Goal: Download file/media

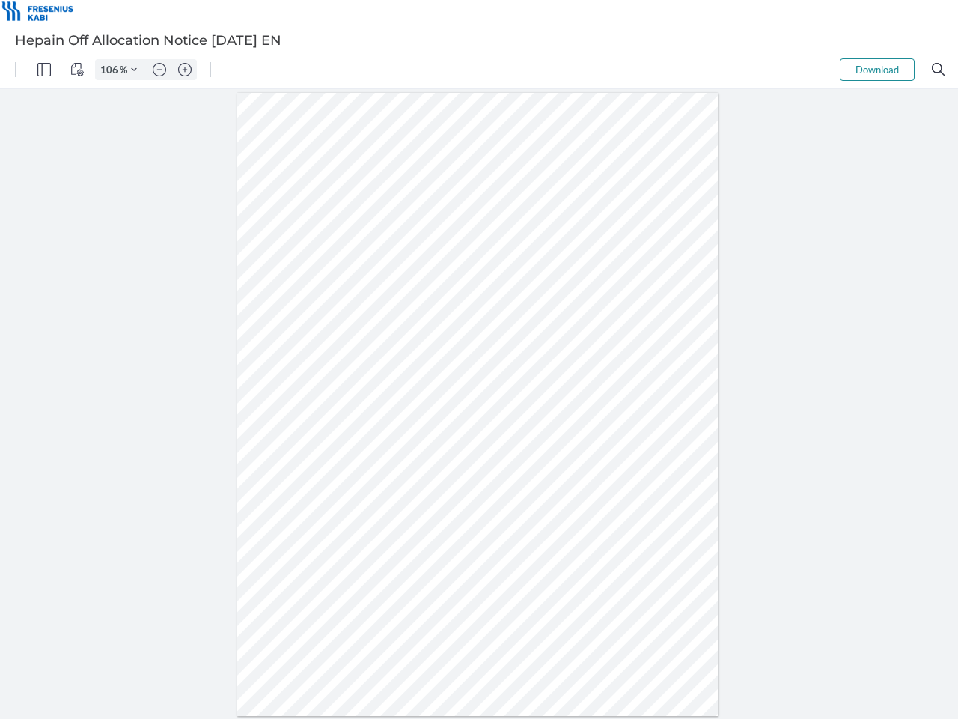
click at [44, 70] on img "Panel" at bounding box center [43, 69] width 13 height 13
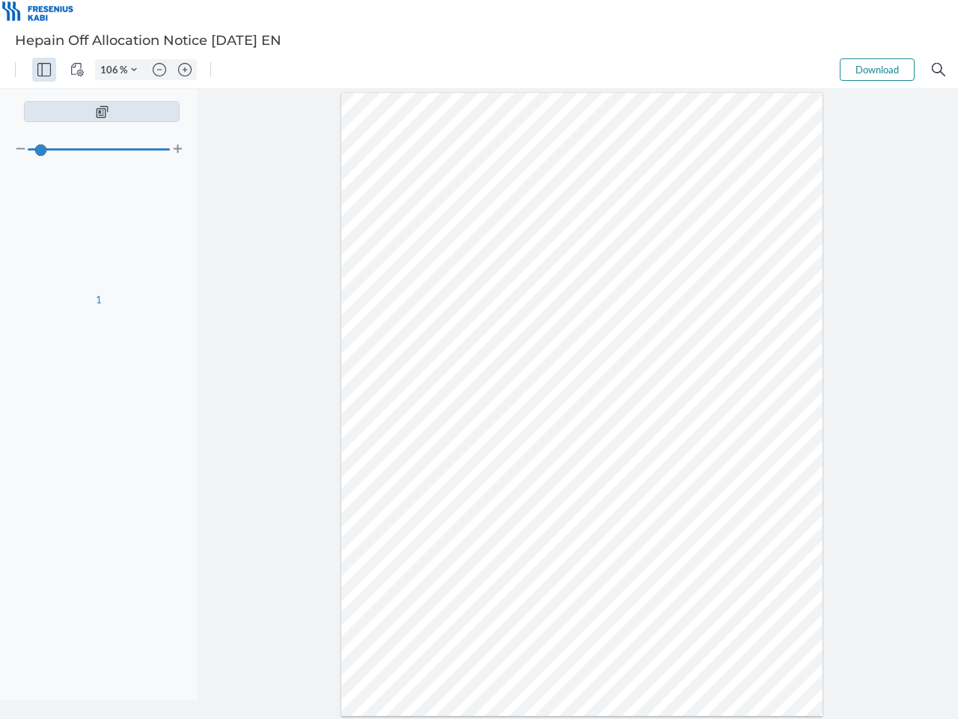
click at [77, 70] on img "View Controls" at bounding box center [76, 69] width 13 height 13
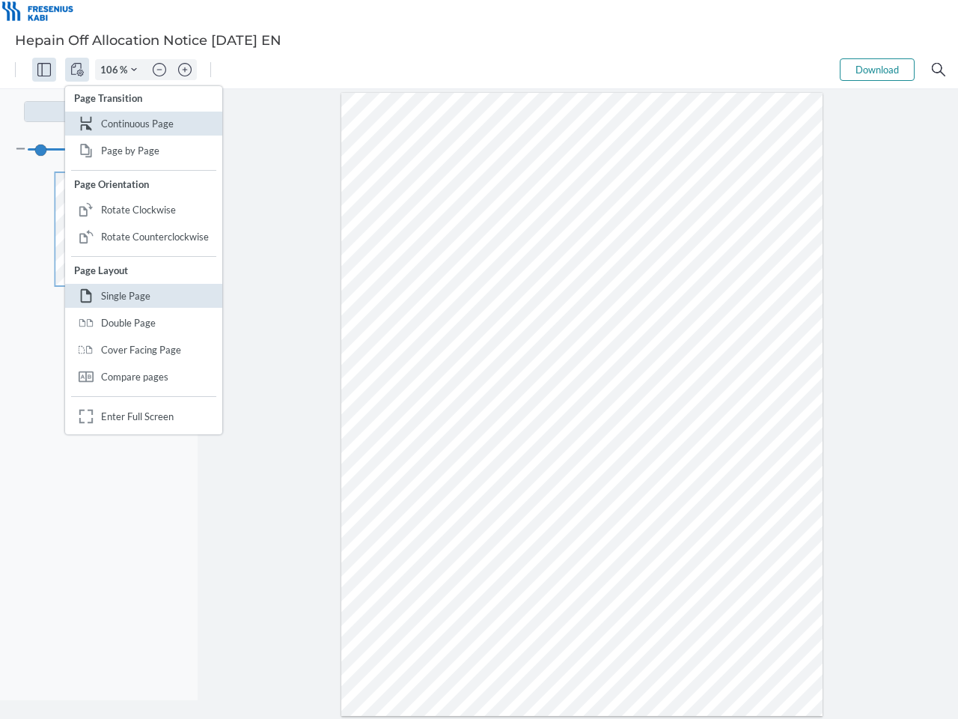
click at [112, 70] on input "106" at bounding box center [108, 69] width 24 height 13
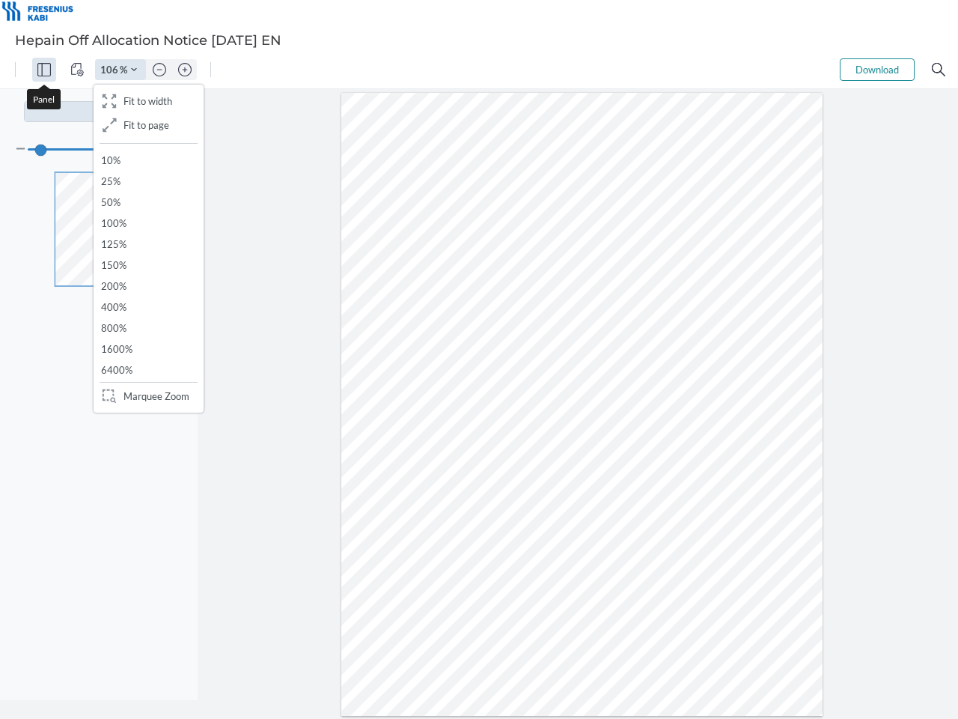
click at [134, 70] on img "Zoom Controls" at bounding box center [134, 70] width 6 height 6
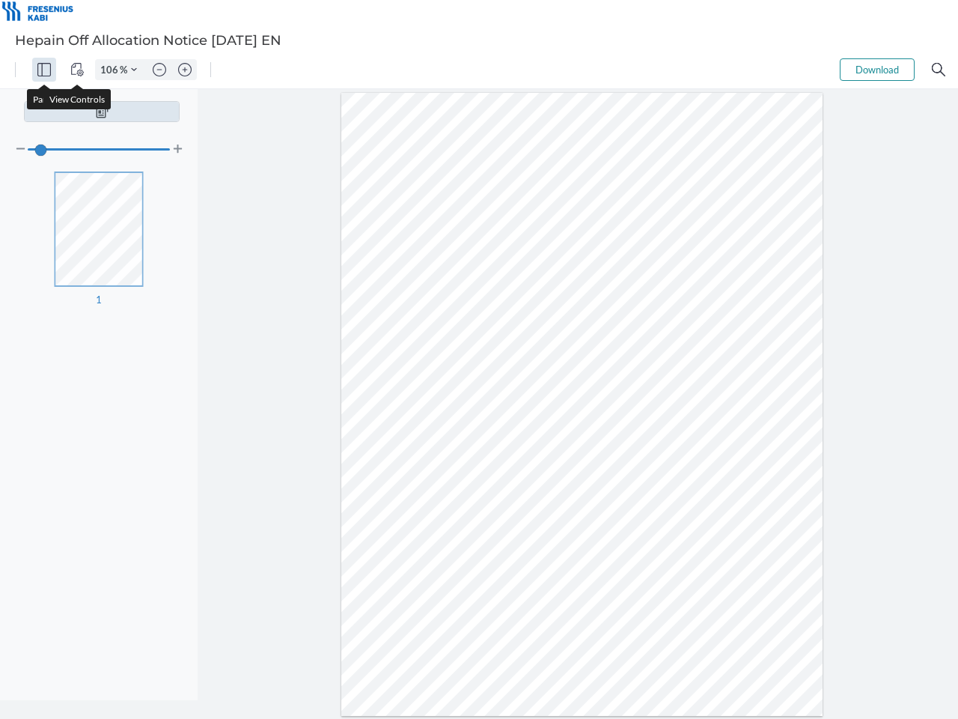
click at [159, 70] on img "Zoom out" at bounding box center [159, 69] width 13 height 13
click at [185, 70] on img "Zoom in" at bounding box center [184, 69] width 13 height 13
type input "106"
click at [877, 70] on button "Download" at bounding box center [877, 69] width 75 height 22
click at [939, 70] on img "Search" at bounding box center [938, 69] width 13 height 13
